Goal: Check status

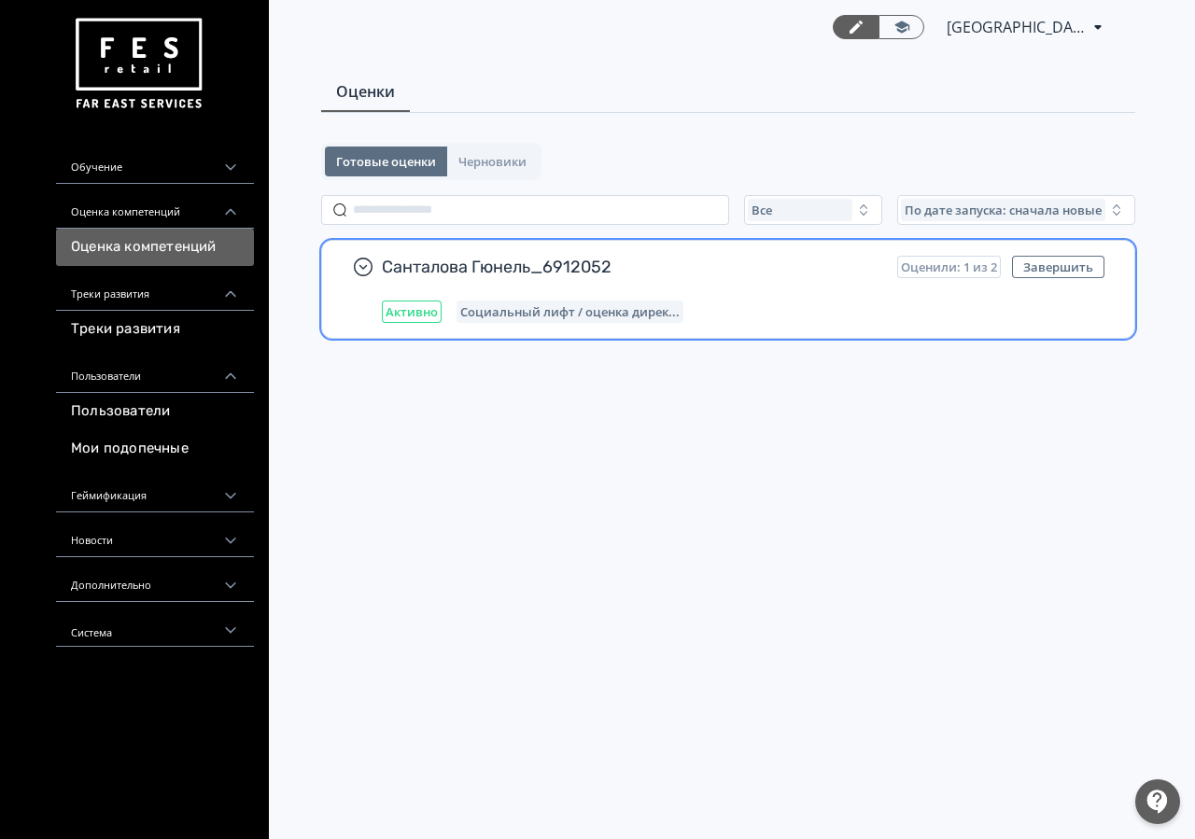
click at [598, 272] on span "Санталова Гюнель_6912052" at bounding box center [632, 267] width 500 height 22
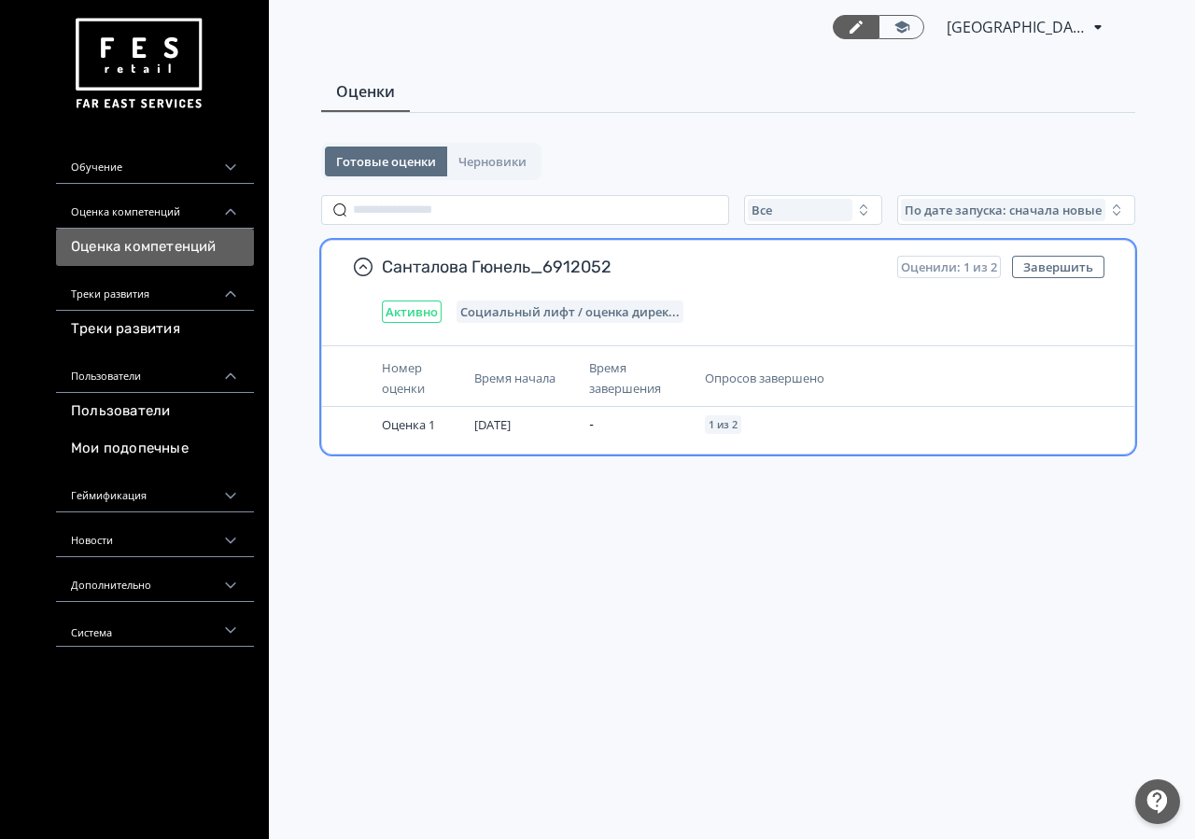
click at [957, 267] on span "Оценили: 1 из 2" at bounding box center [949, 266] width 96 height 15
click at [877, 320] on div "Активно Социальный лифт / оценка дирек..." at bounding box center [743, 311] width 722 height 22
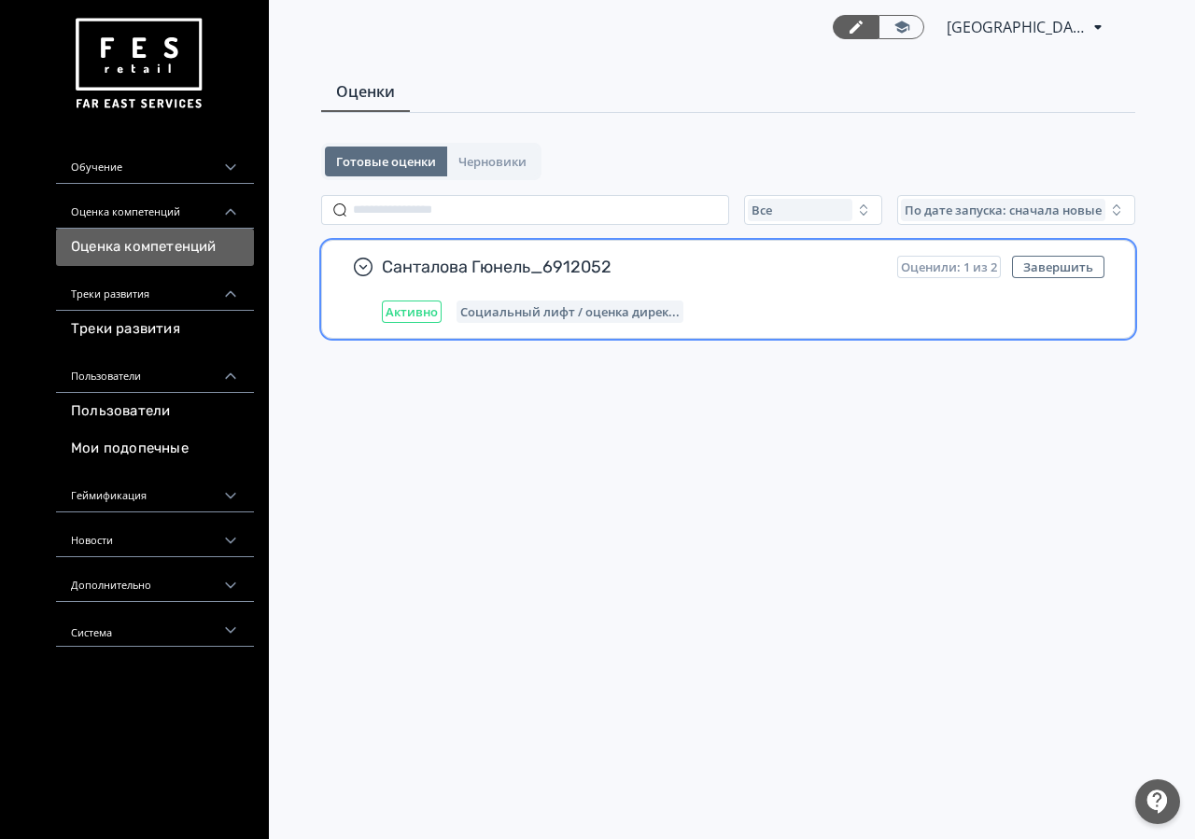
click at [873, 323] on div "Санталова Гюнель_6912052 Оценили: 1 из 2 Завершить Активно Социальный лифт / оц…" at bounding box center [728, 289] width 812 height 97
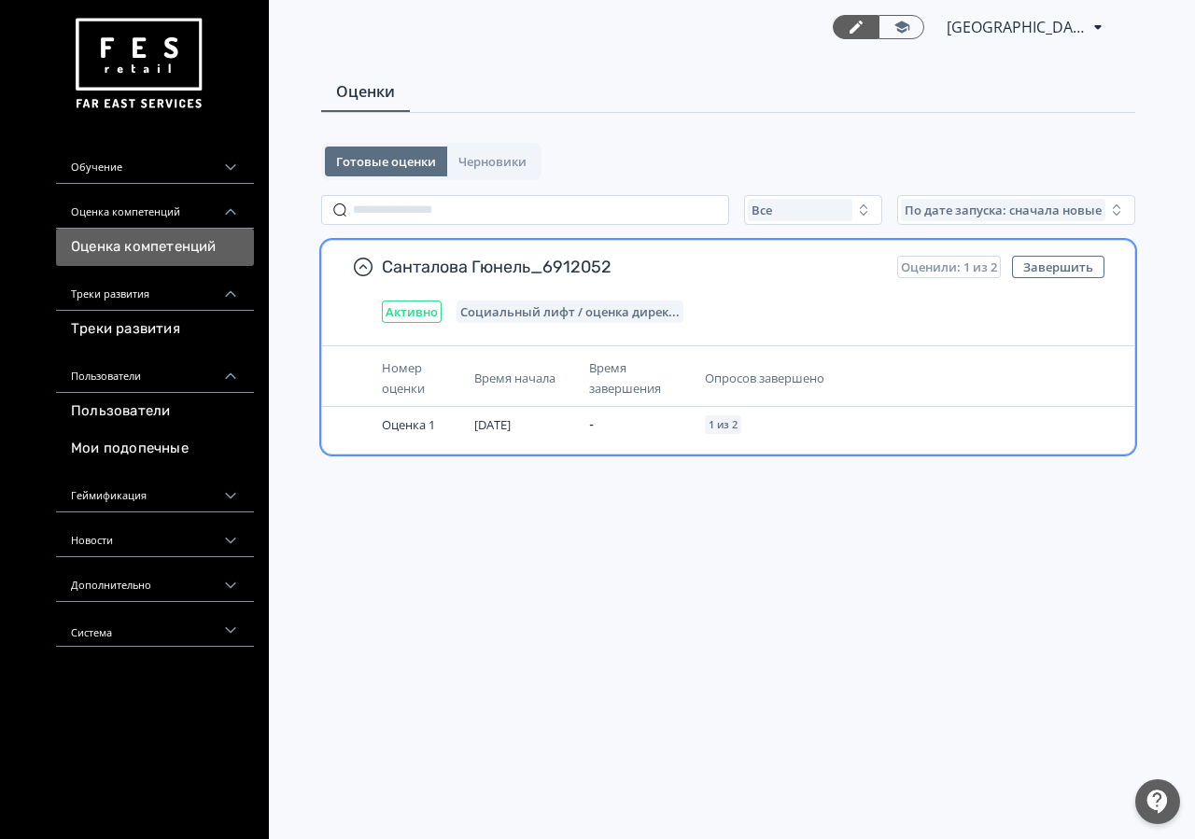
click at [521, 384] on span "Время начала" at bounding box center [514, 378] width 81 height 17
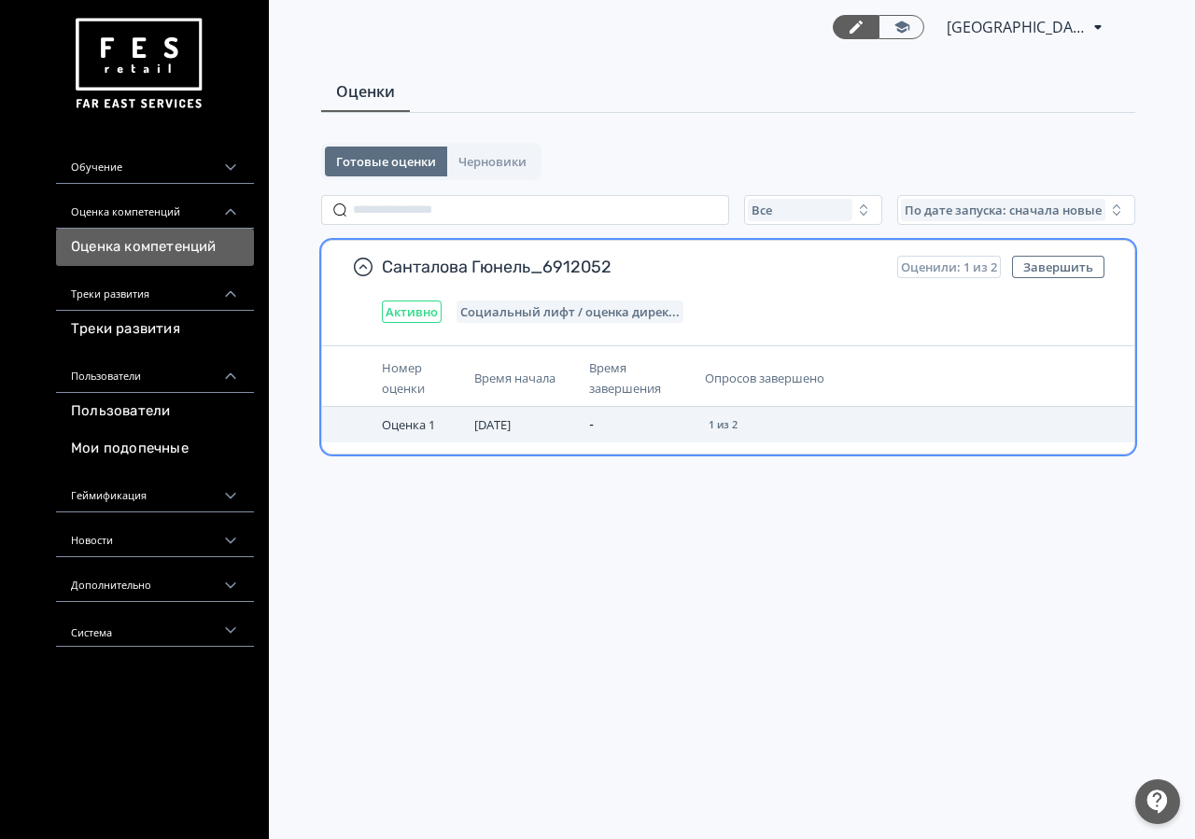
click at [499, 421] on span "[DATE]" at bounding box center [492, 424] width 36 height 17
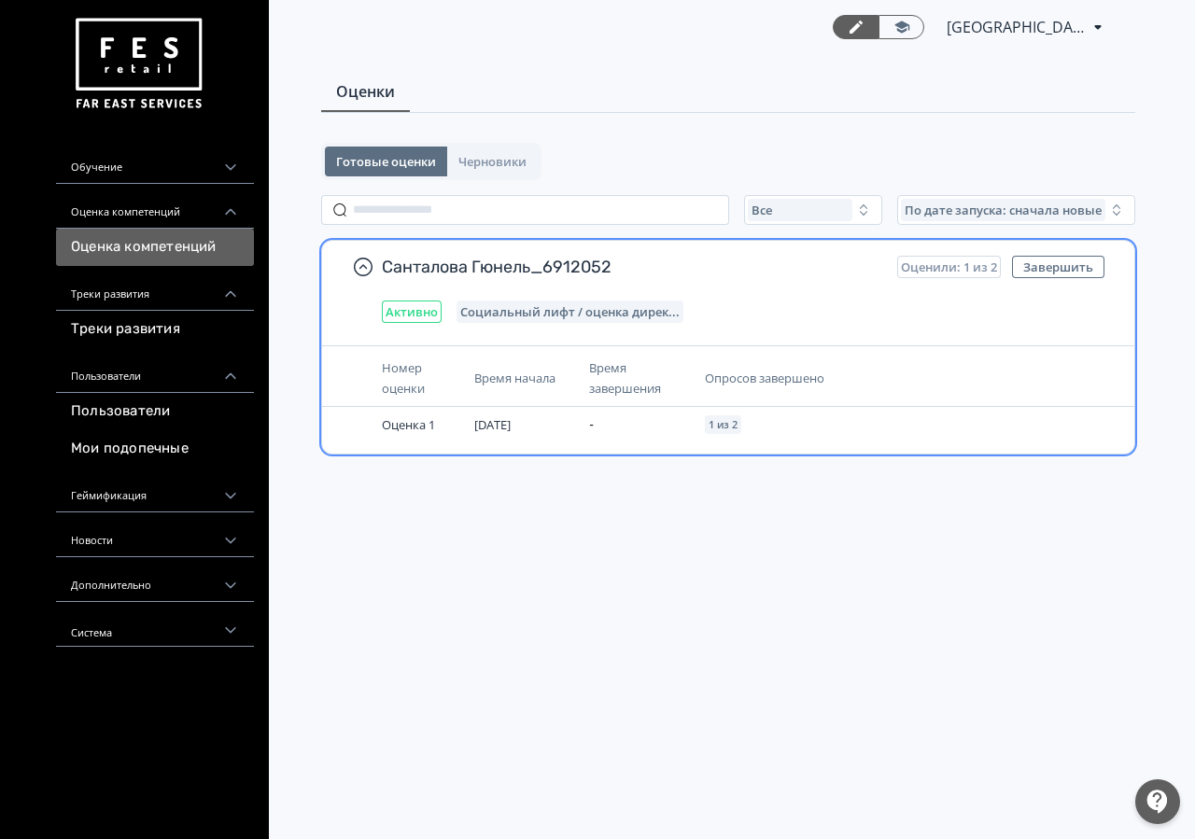
click at [965, 259] on span "Оценили: 1 из 2" at bounding box center [949, 266] width 96 height 15
click at [413, 356] on th "Номер оценки" at bounding box center [420, 378] width 92 height 57
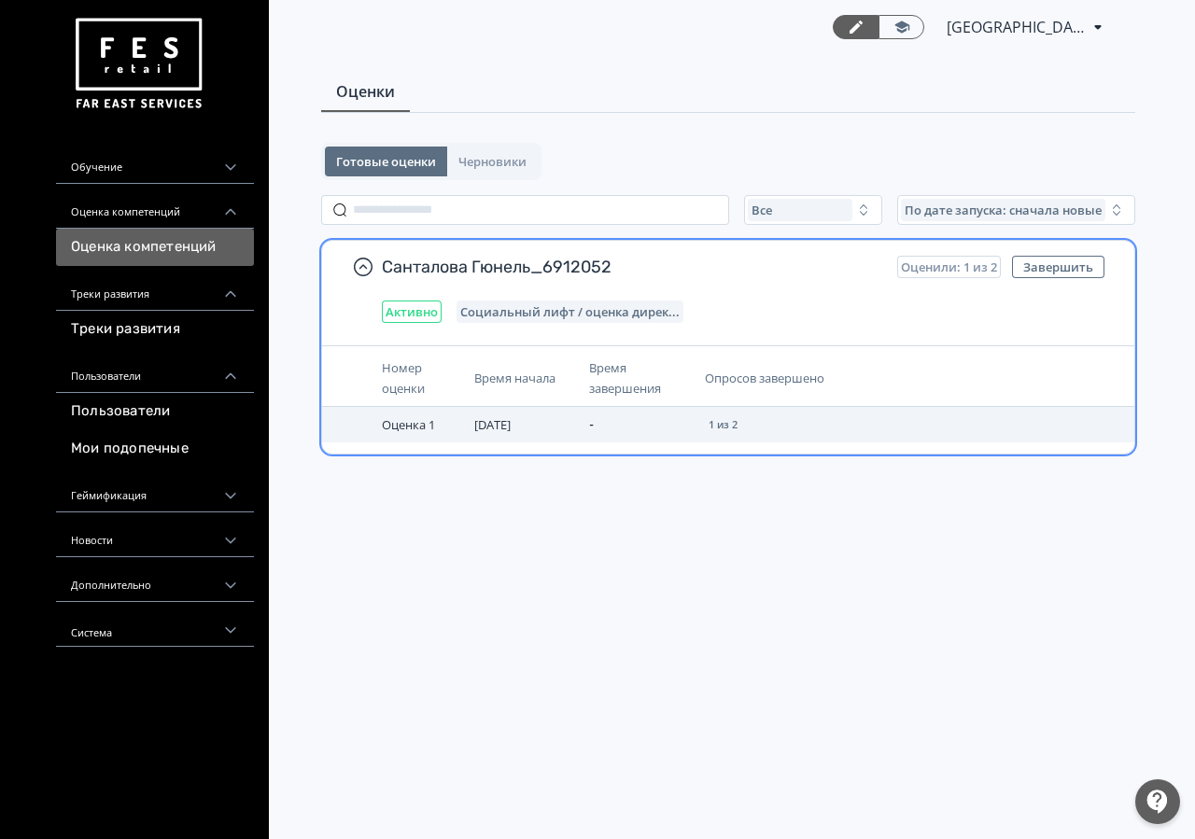
click at [724, 425] on span "1 из 2" at bounding box center [722, 424] width 29 height 11
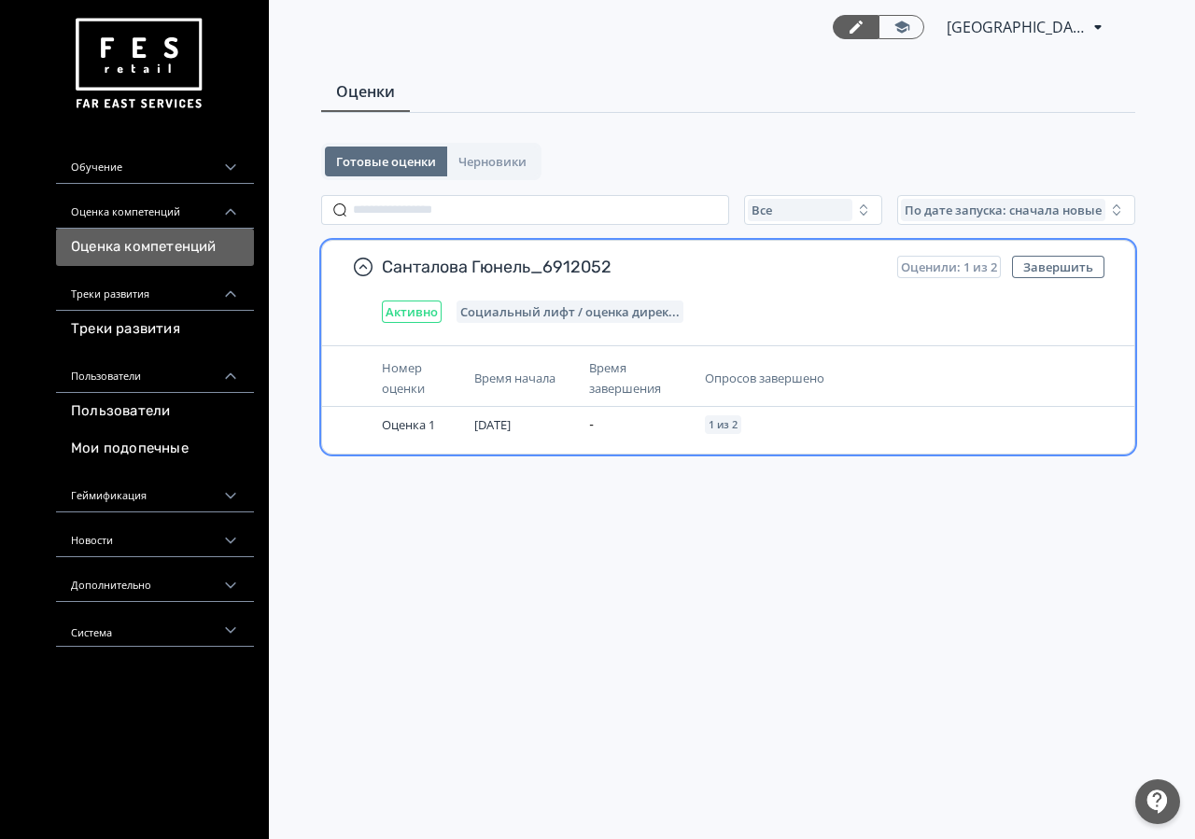
click at [546, 310] on span "Социальный лифт / оценка дирек..." at bounding box center [569, 311] width 219 height 15
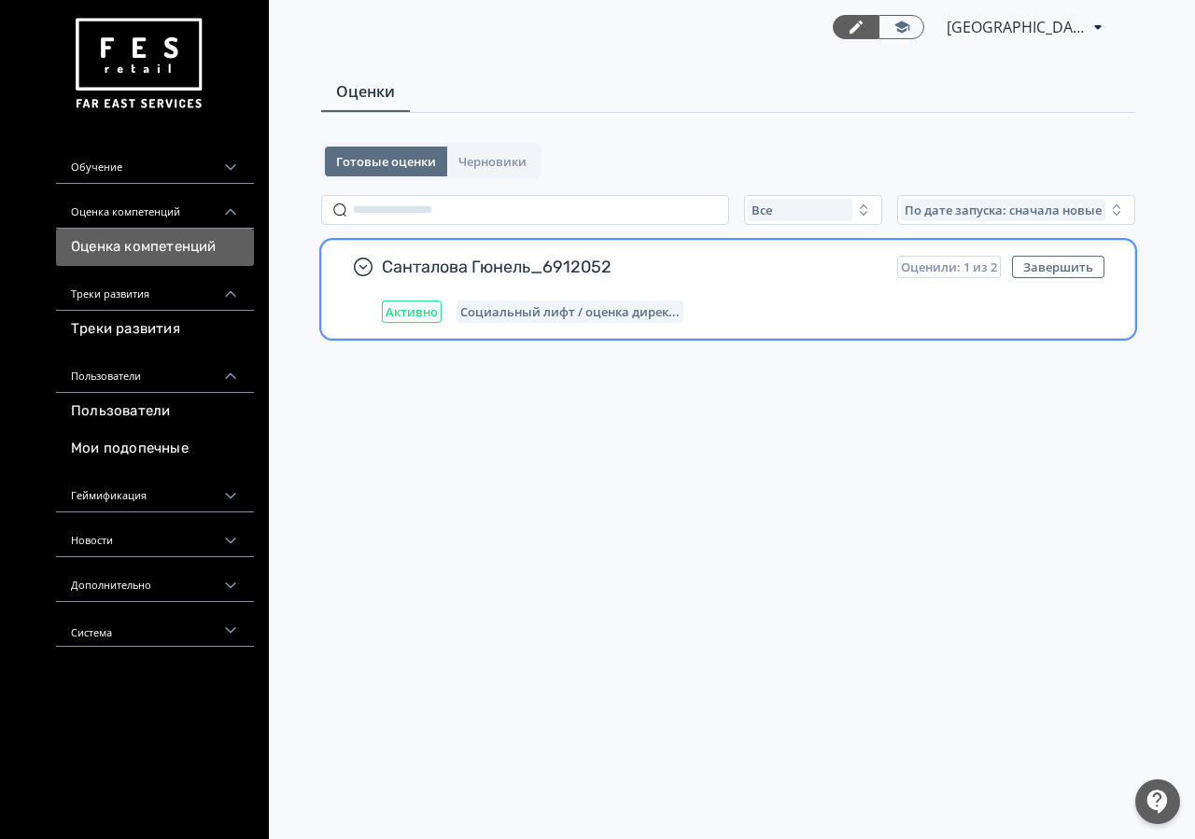
click at [952, 271] on span "Оценили: 1 из 2" at bounding box center [949, 266] width 96 height 15
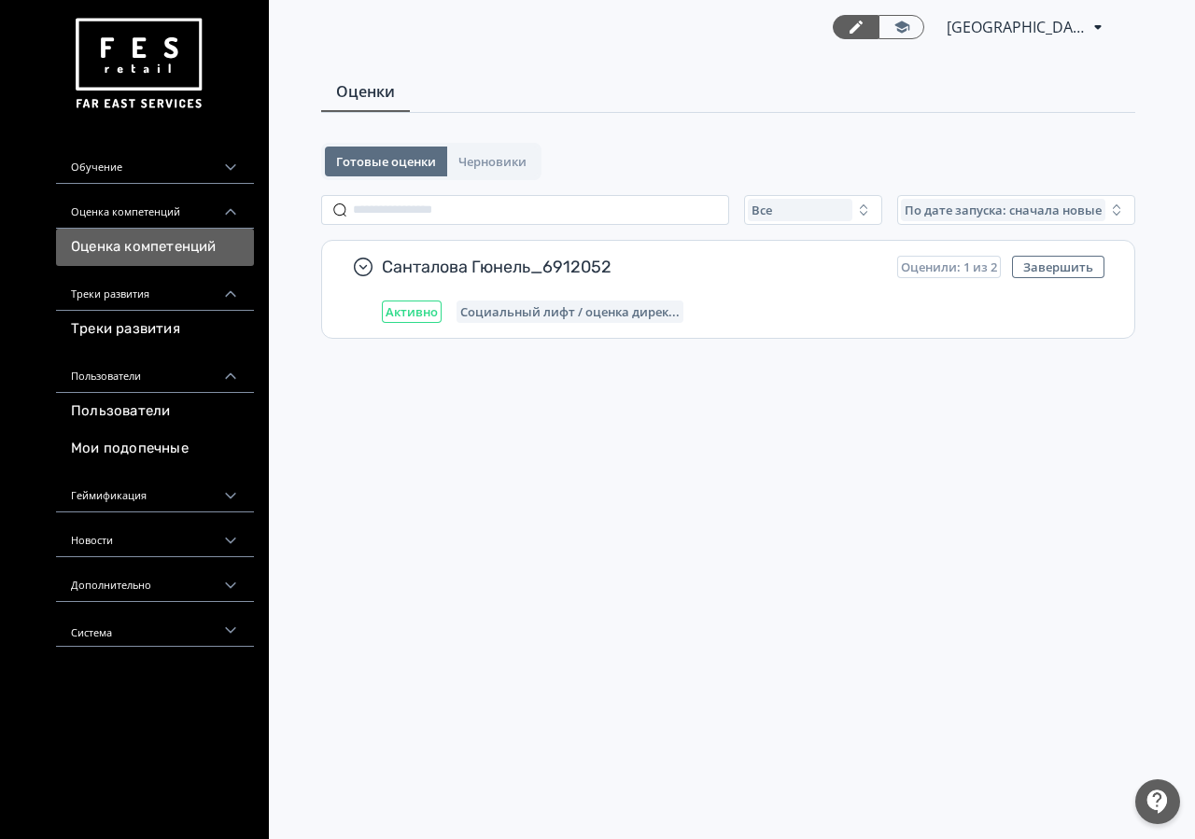
click at [156, 65] on img at bounding box center [138, 63] width 134 height 105
